Goal: Task Accomplishment & Management: Use online tool/utility

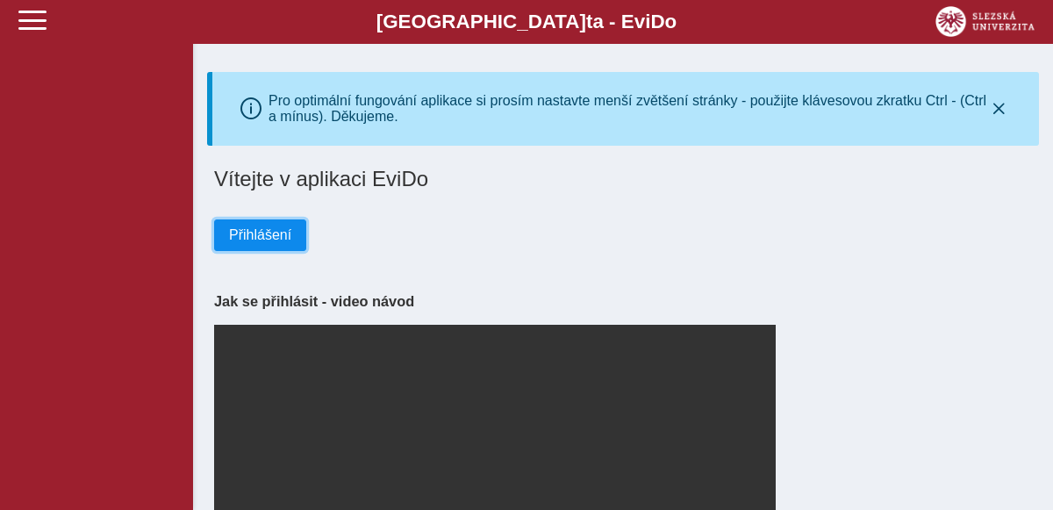
click at [275, 232] on span "Přihlášení" at bounding box center [260, 235] width 62 height 16
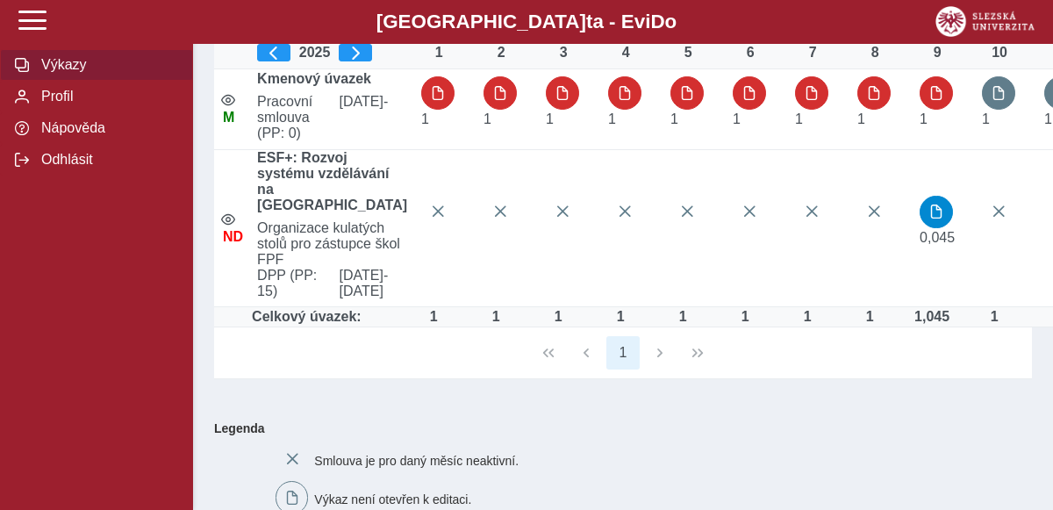
scroll to position [163, 0]
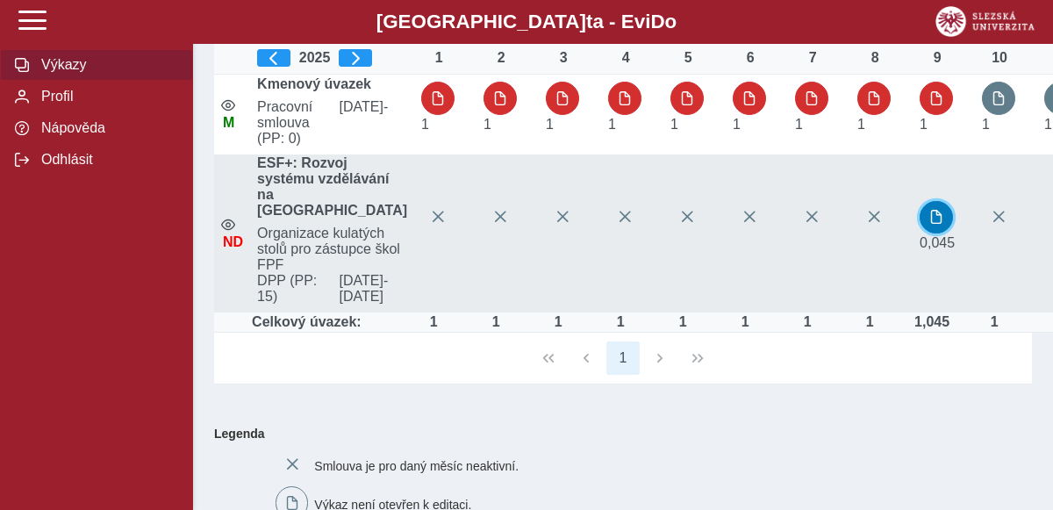
click at [929, 224] on span "button" at bounding box center [936, 217] width 14 height 14
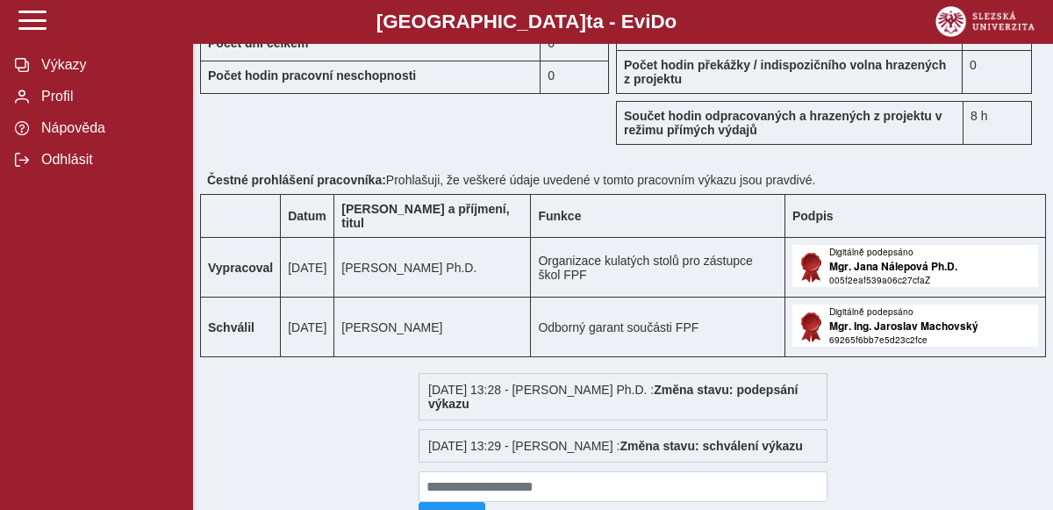
scroll to position [1820, 0]
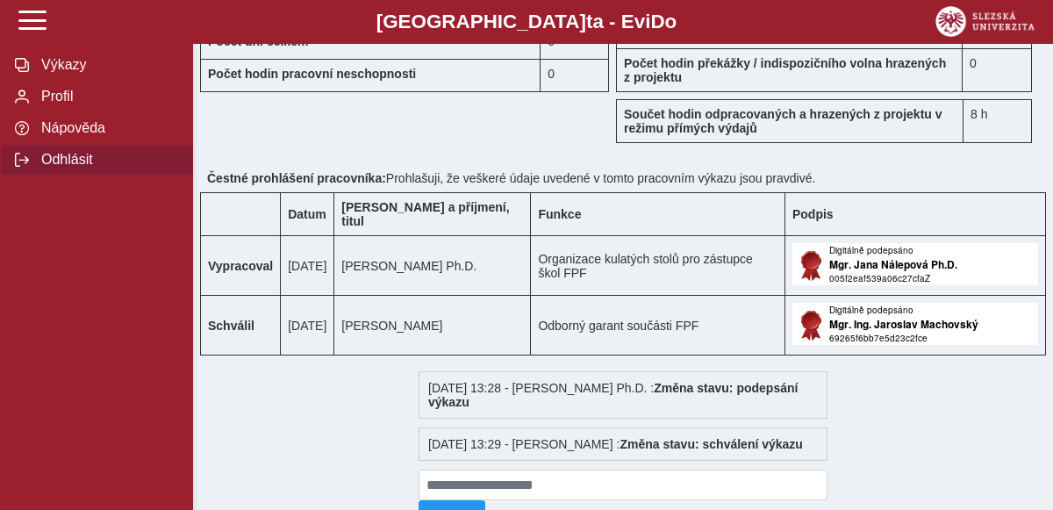
click at [63, 158] on span "Odhlásit" at bounding box center [107, 160] width 142 height 16
